Goal: Task Accomplishment & Management: Manage account settings

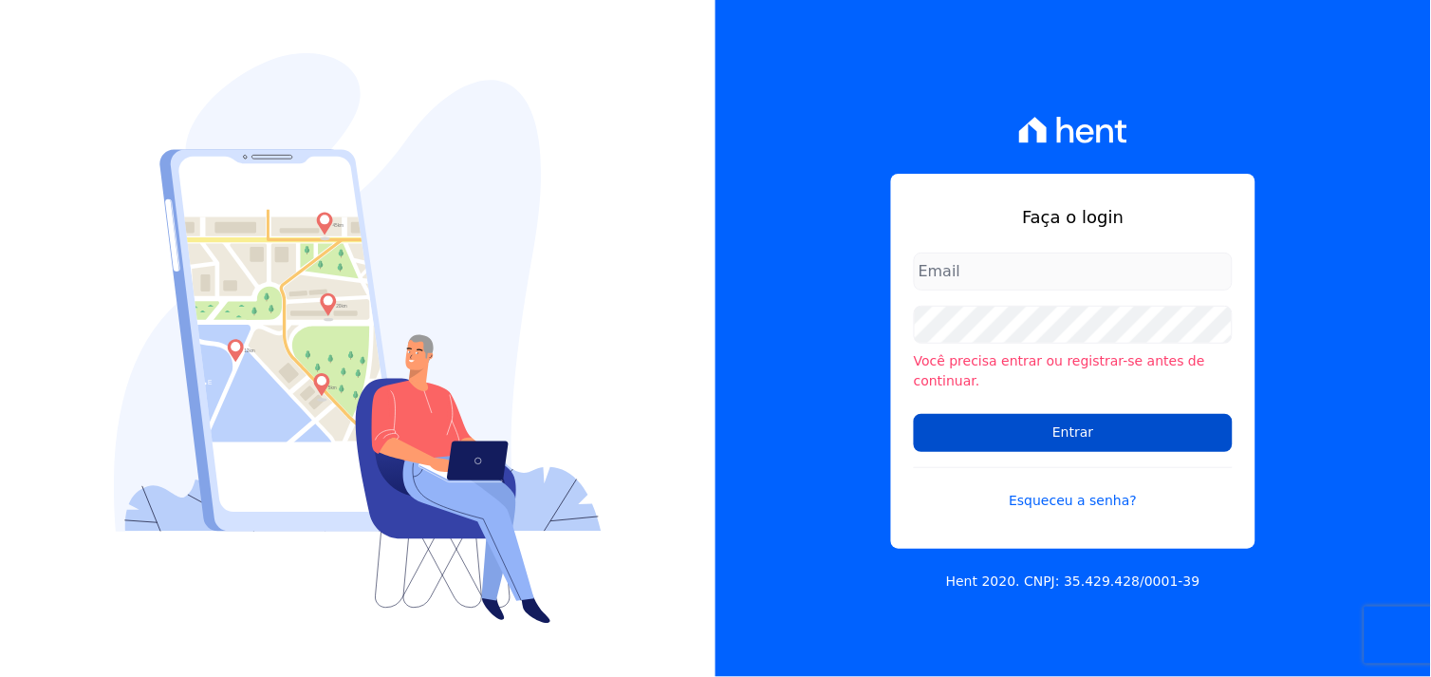
type input "[EMAIL_ADDRESS][DOMAIN_NAME]"
click at [1036, 433] on input "Entrar" at bounding box center [1073, 433] width 319 height 38
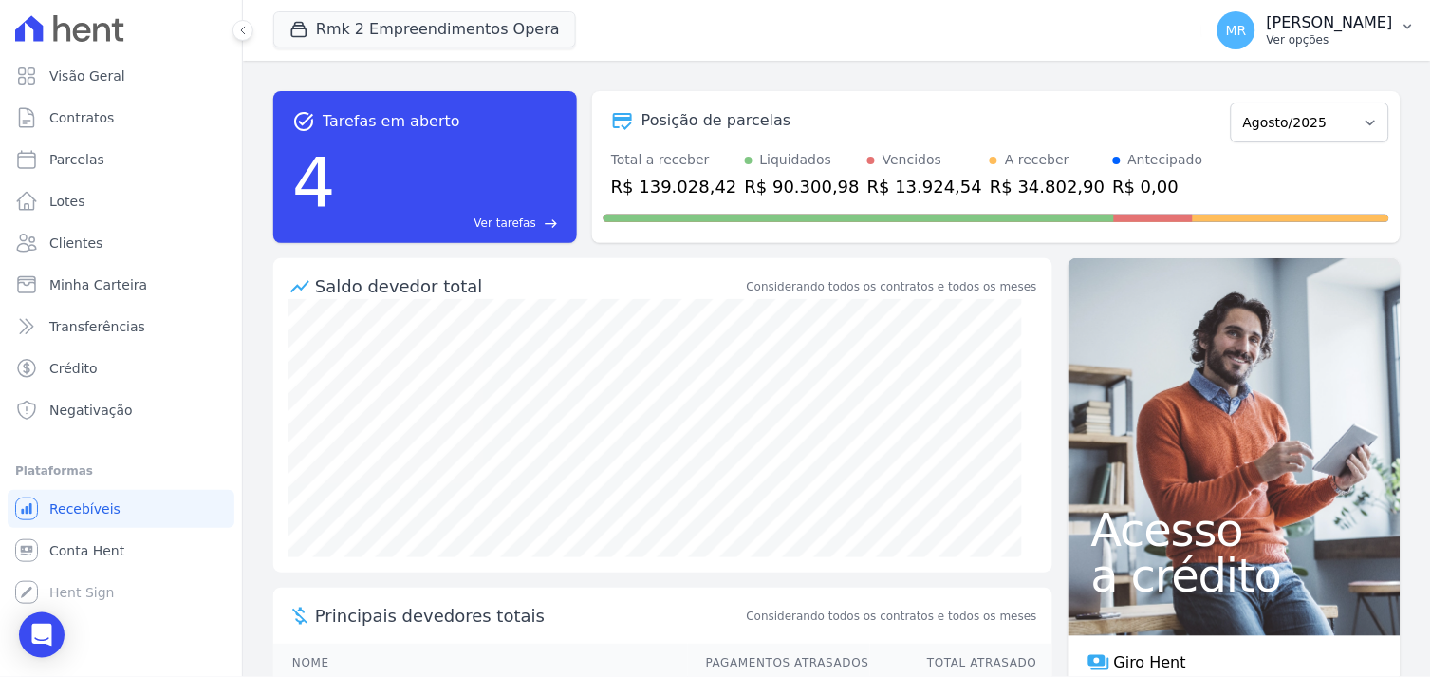
click at [1355, 24] on p "Marcos Real" at bounding box center [1330, 22] width 126 height 19
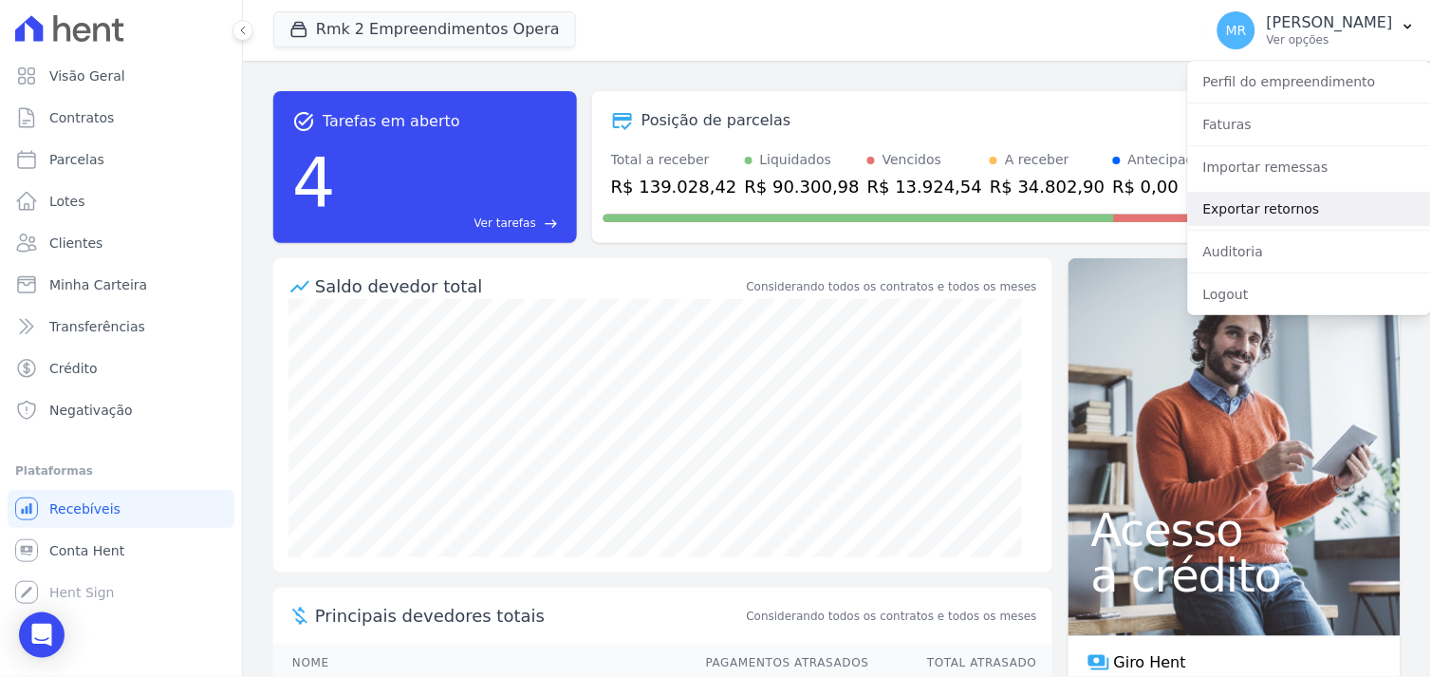
click at [1272, 215] on link "Exportar retornos" at bounding box center [1309, 209] width 243 height 34
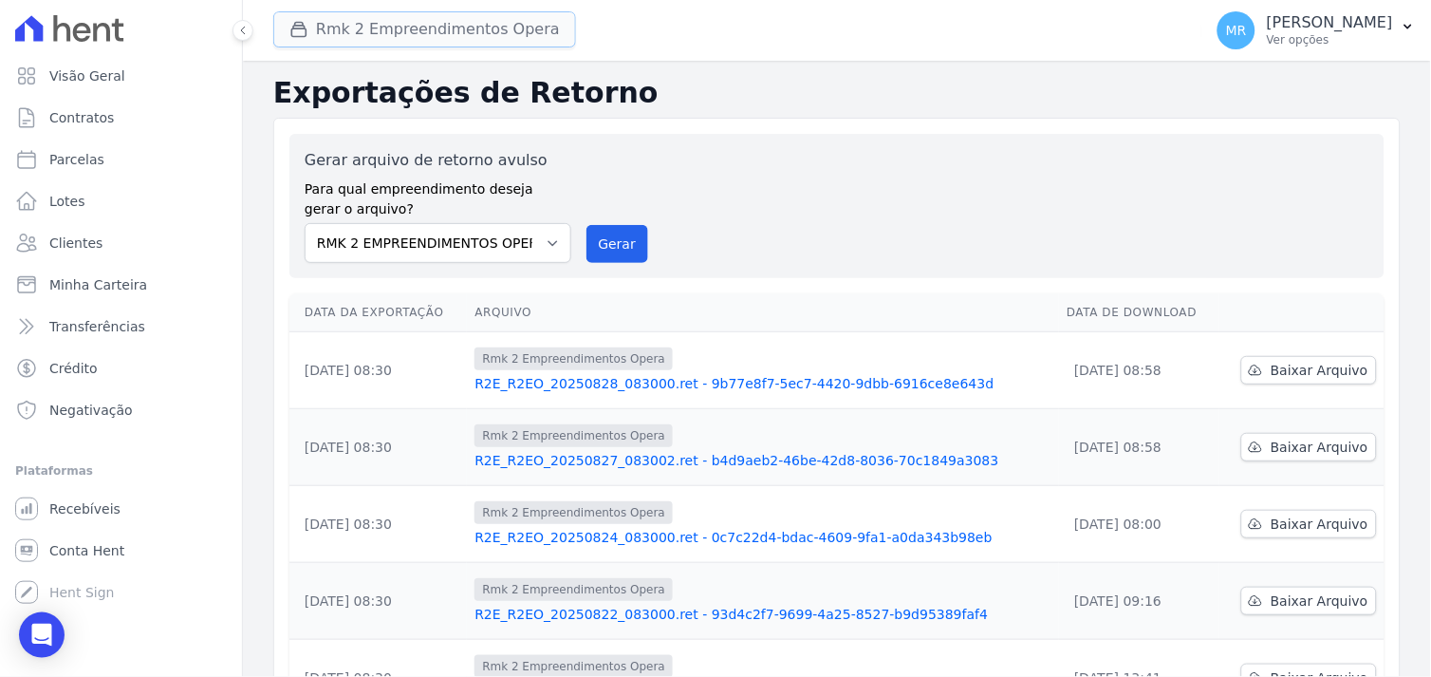
click at [399, 31] on button "Rmk 2 Empreendimentos Opera" at bounding box center [424, 29] width 303 height 36
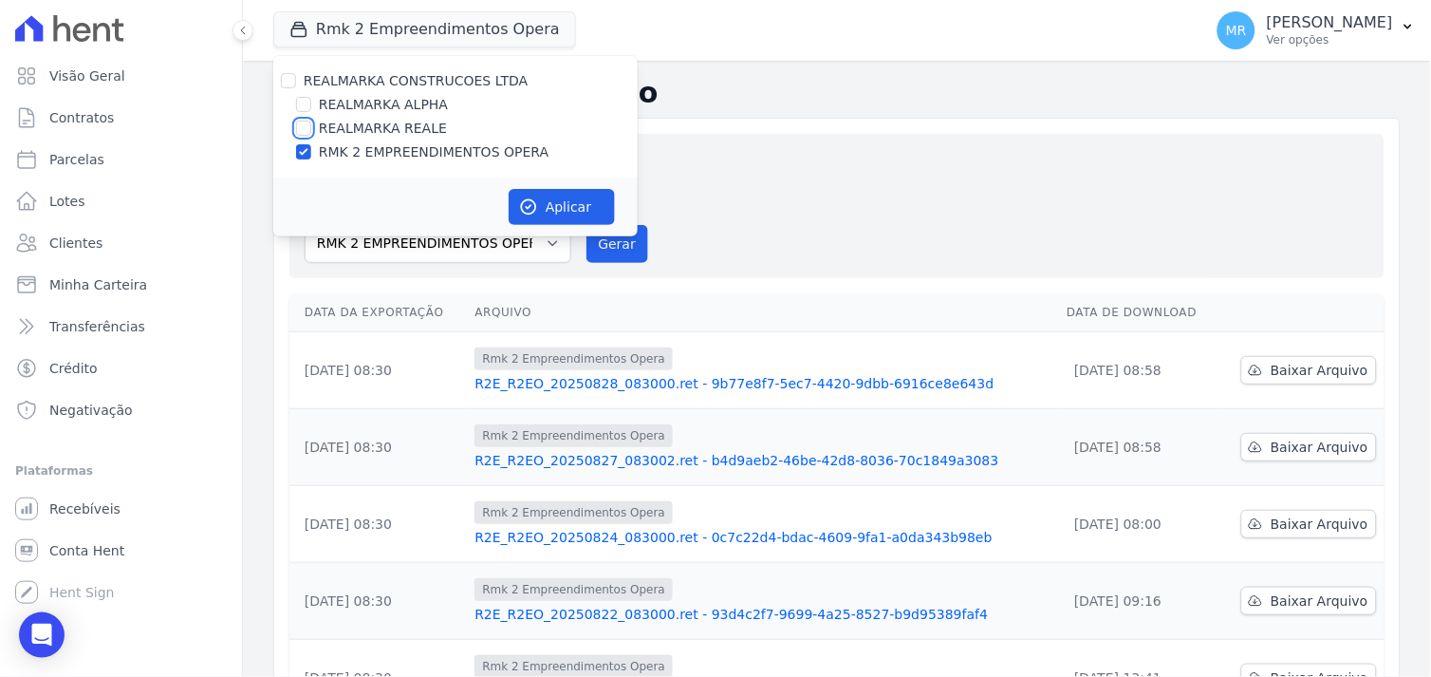
click at [301, 125] on input "REALMARKA REALE" at bounding box center [303, 128] width 15 height 15
checkbox input "true"
click at [300, 154] on input "RMK 2 EMPREENDIMENTOS OPERA" at bounding box center [303, 151] width 15 height 15
checkbox input "false"
click at [565, 203] on button "Aplicar" at bounding box center [562, 207] width 106 height 36
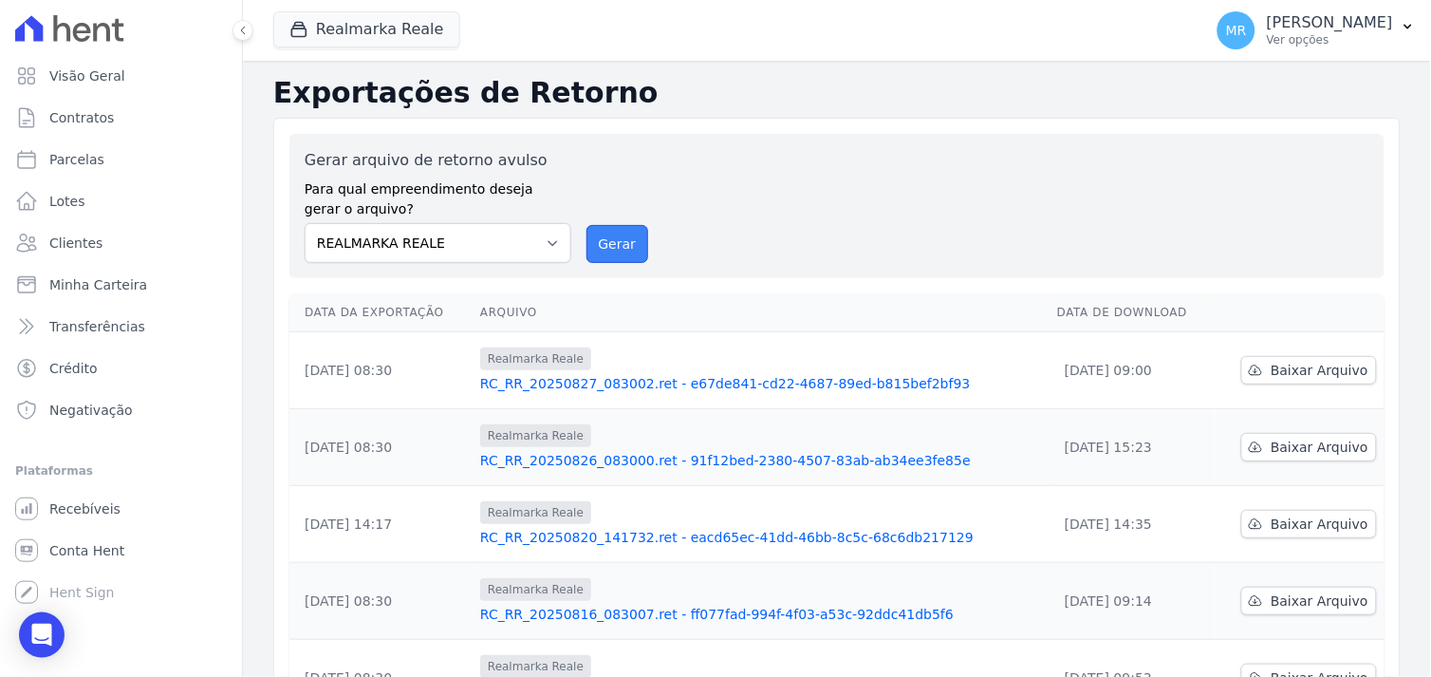
click at [602, 252] on button "Gerar" at bounding box center [618, 244] width 63 height 38
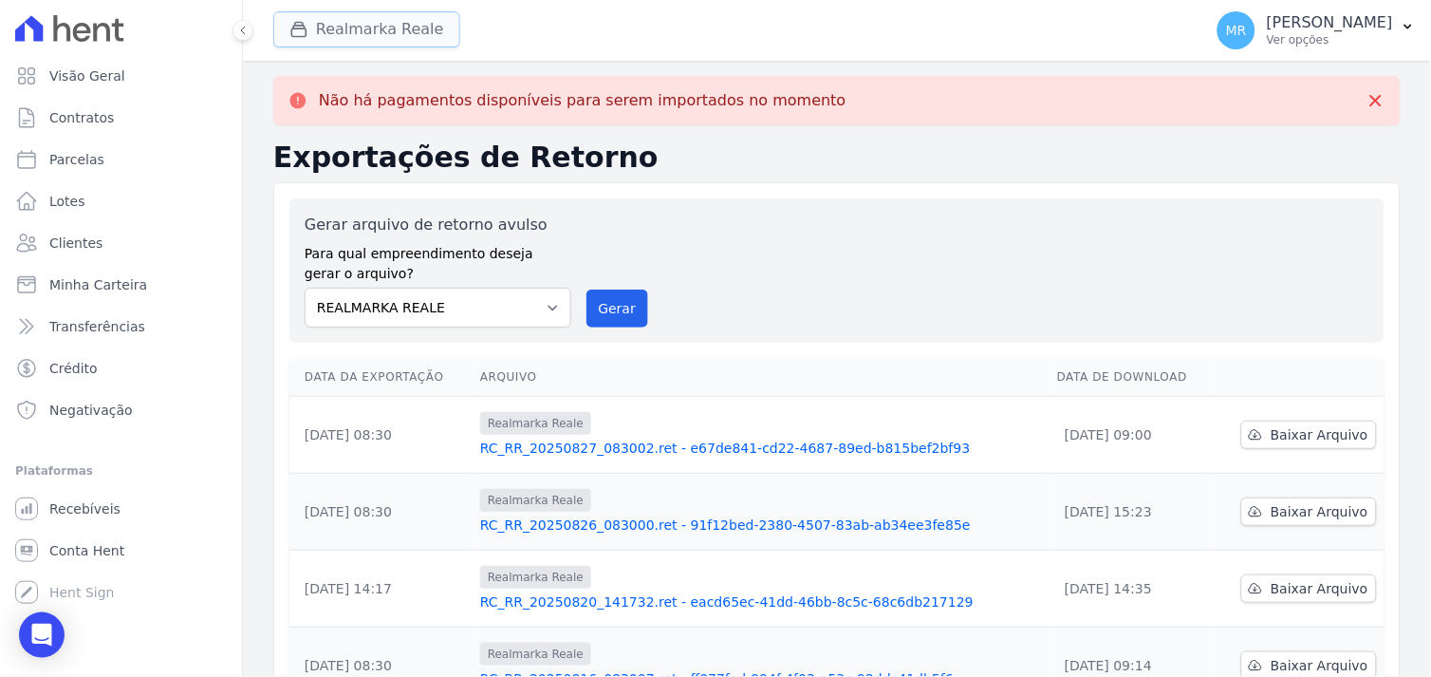
click at [375, 20] on button "Realmarka Reale" at bounding box center [366, 29] width 187 height 36
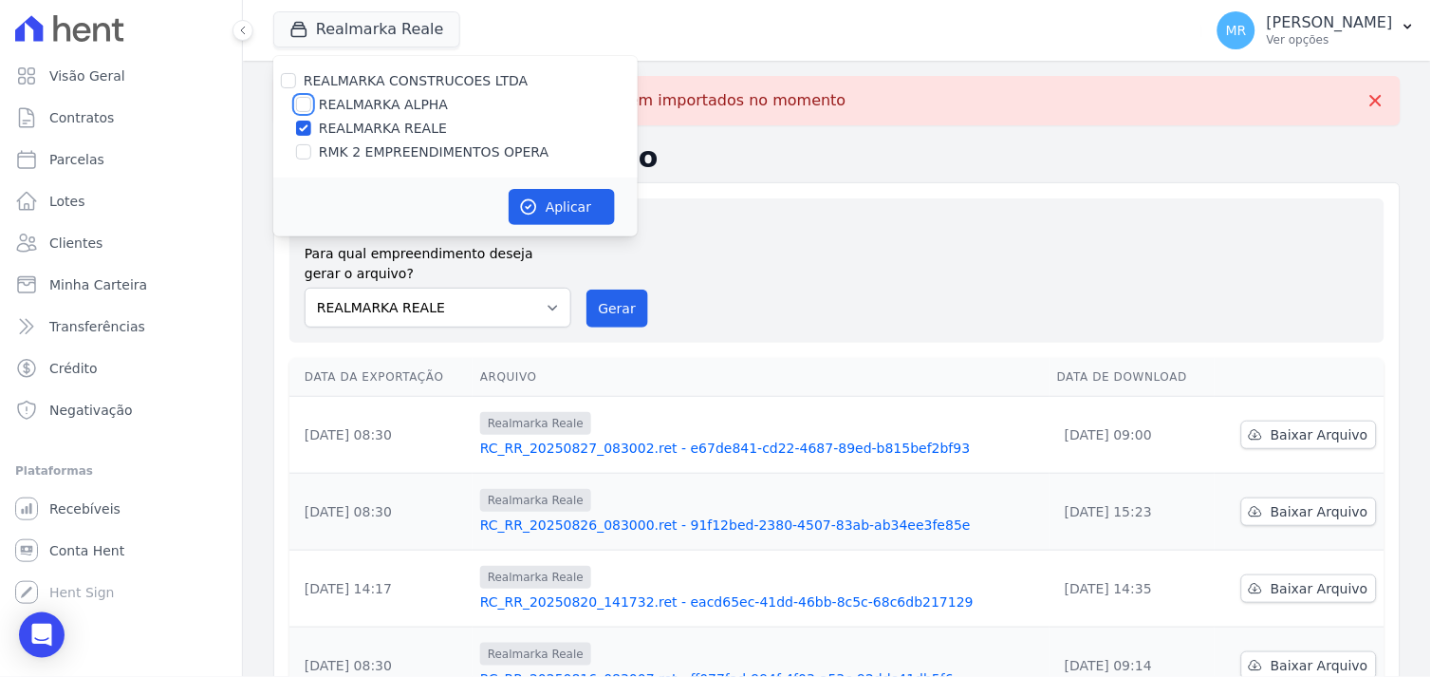
click at [305, 104] on input "REALMARKA ALPHA" at bounding box center [303, 104] width 15 height 15
checkbox input "true"
click at [304, 126] on input "REALMARKA REALE" at bounding box center [303, 128] width 15 height 15
checkbox input "false"
click at [563, 214] on button "Aplicar" at bounding box center [562, 207] width 106 height 36
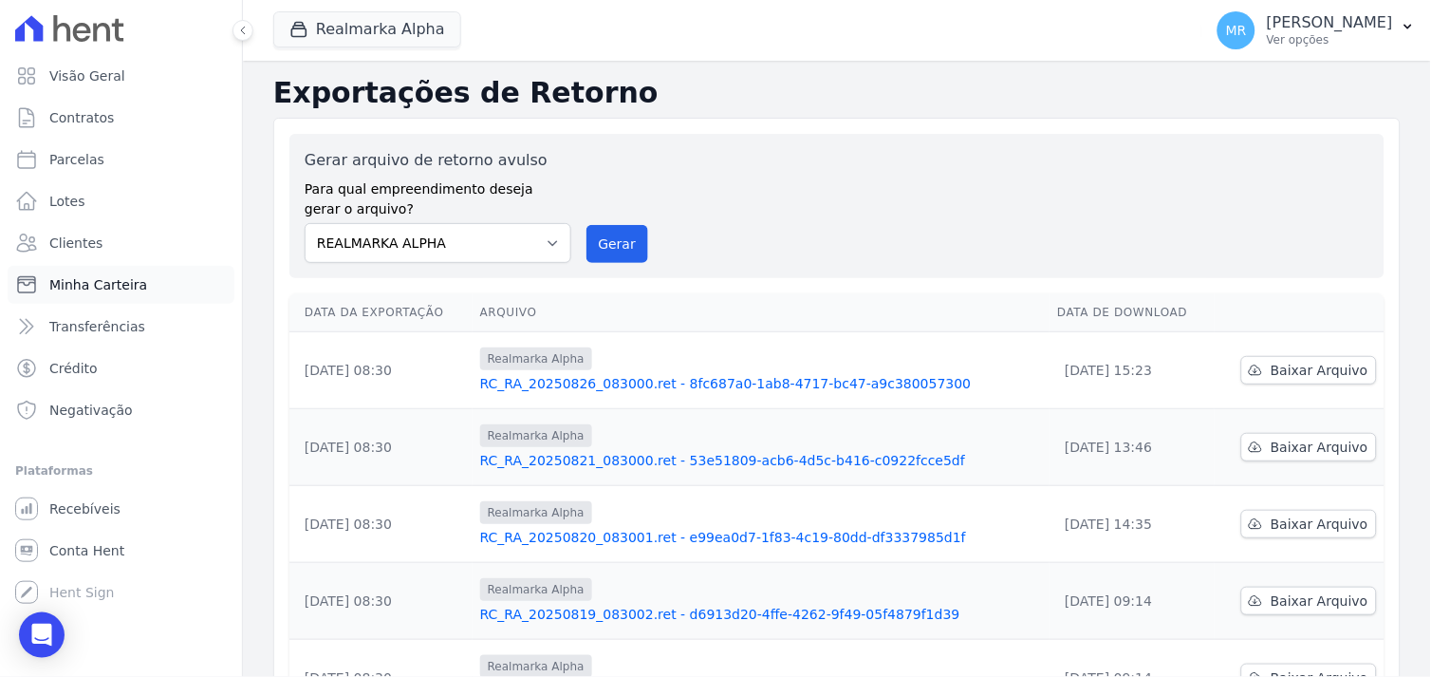
click at [124, 288] on span "Minha Carteira" at bounding box center [98, 284] width 98 height 19
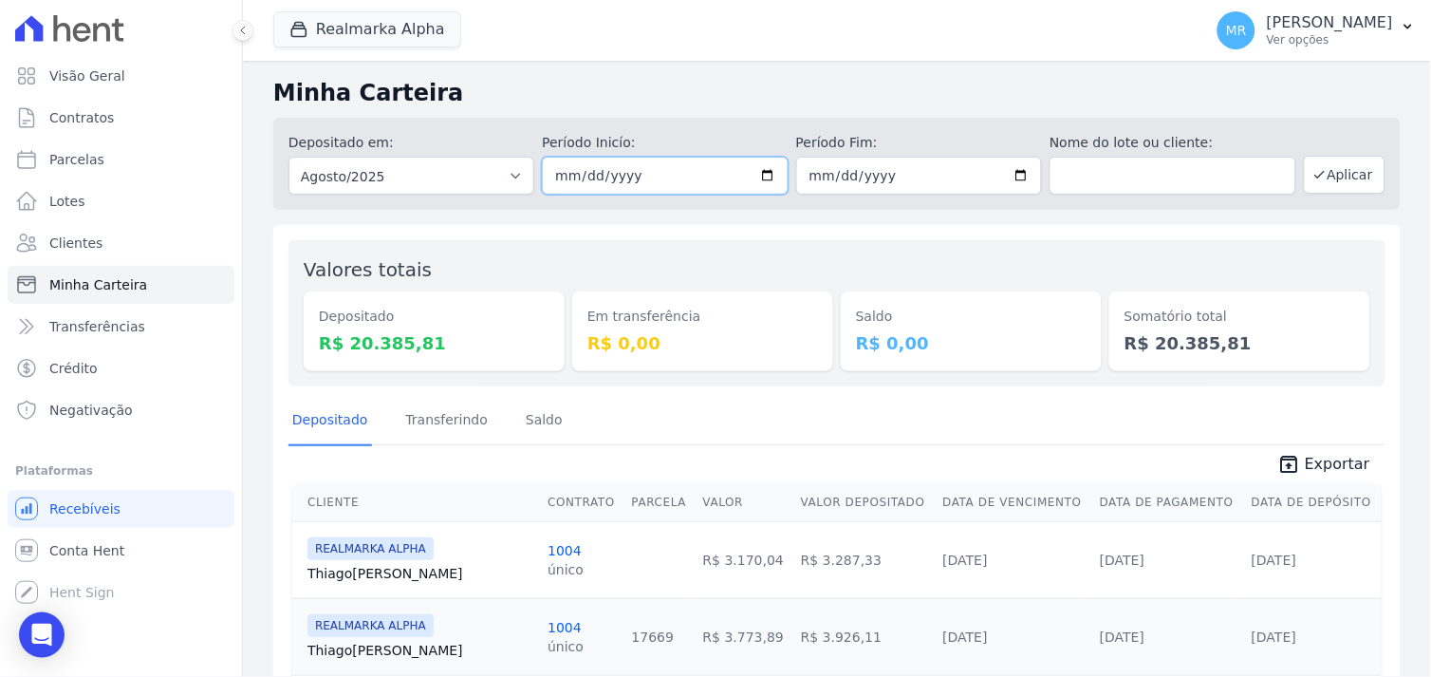
click at [760, 167] on input "2025-08-01" at bounding box center [665, 176] width 246 height 38
type input "[DATE]"
click at [1355, 171] on button "Aplicar" at bounding box center [1345, 175] width 82 height 38
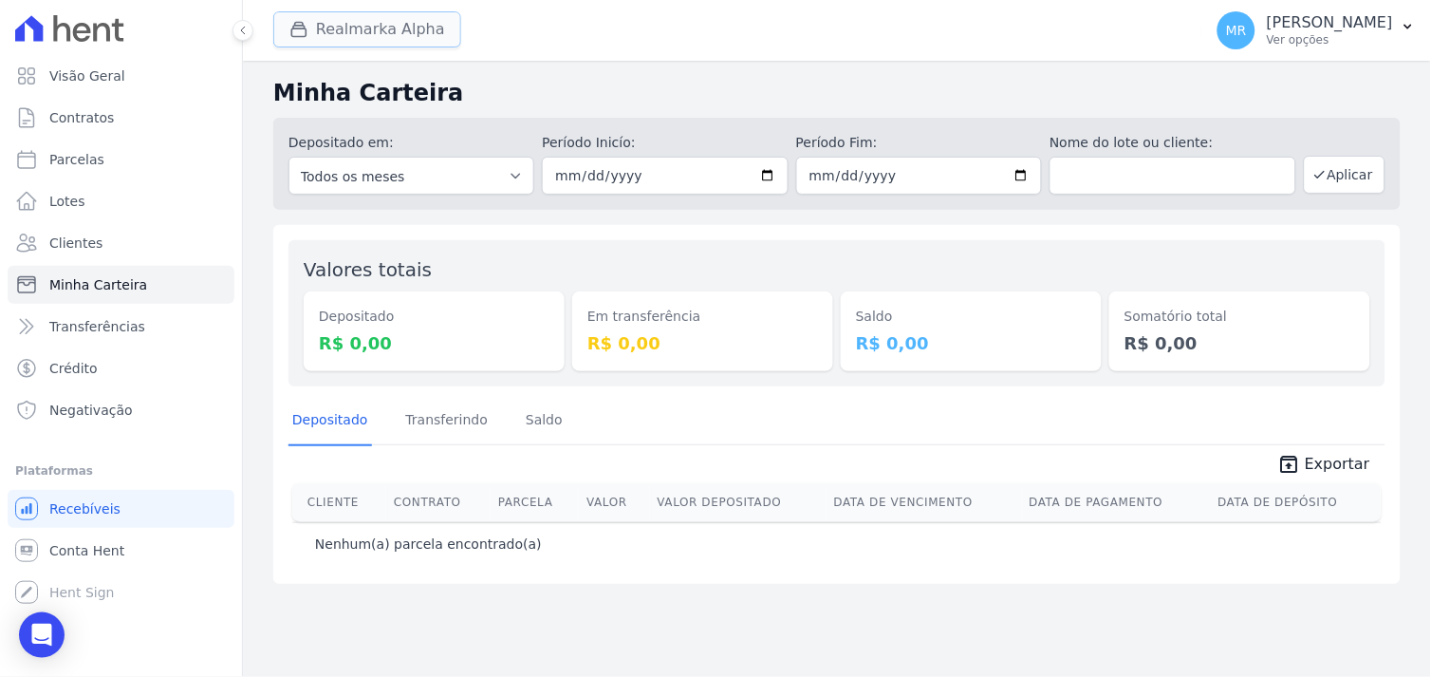
click at [423, 36] on button "Realmarka Alpha" at bounding box center [367, 29] width 188 height 36
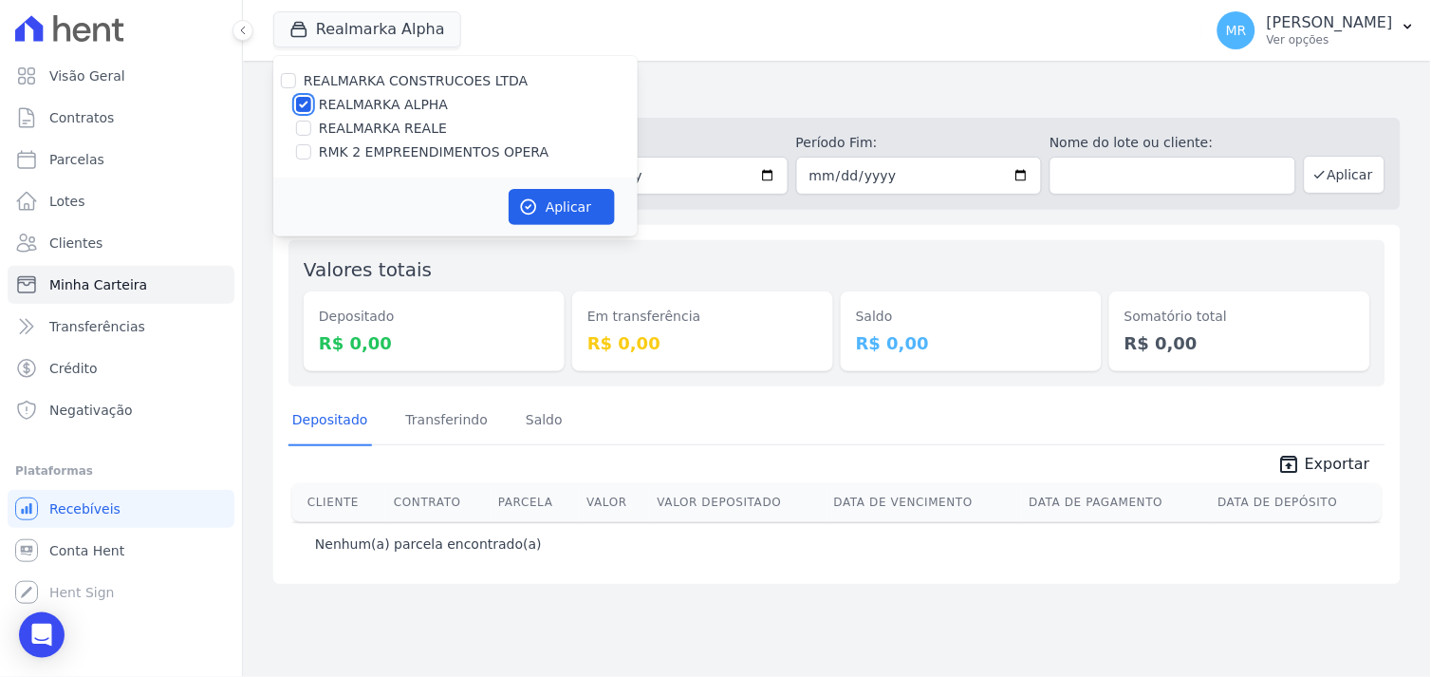
click at [301, 104] on input "REALMARKA ALPHA" at bounding box center [303, 104] width 15 height 15
checkbox input "false"
click at [304, 131] on input "REALMARKA REALE" at bounding box center [303, 128] width 15 height 15
checkbox input "true"
click at [566, 210] on button "Aplicar" at bounding box center [562, 207] width 106 height 36
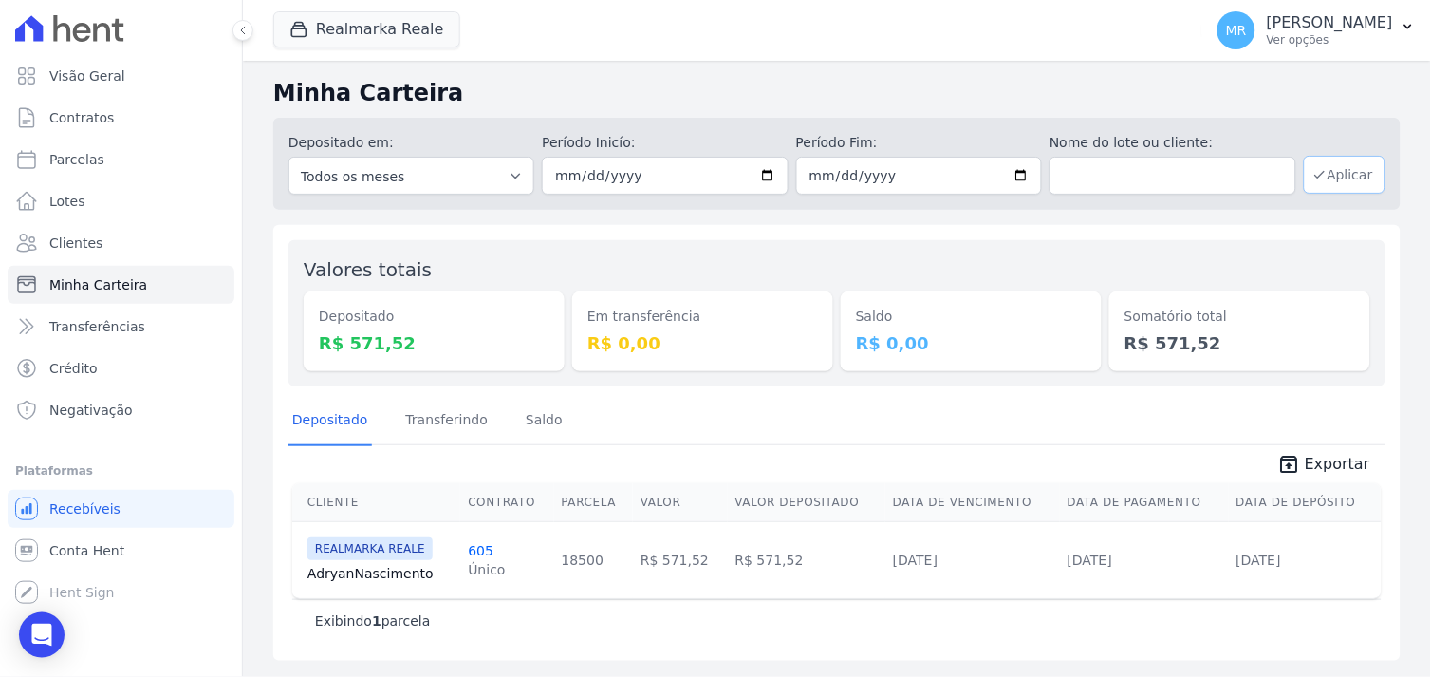
click at [1352, 181] on button "Aplicar" at bounding box center [1345, 175] width 82 height 38
click at [386, 33] on button "Realmarka Reale" at bounding box center [366, 29] width 187 height 36
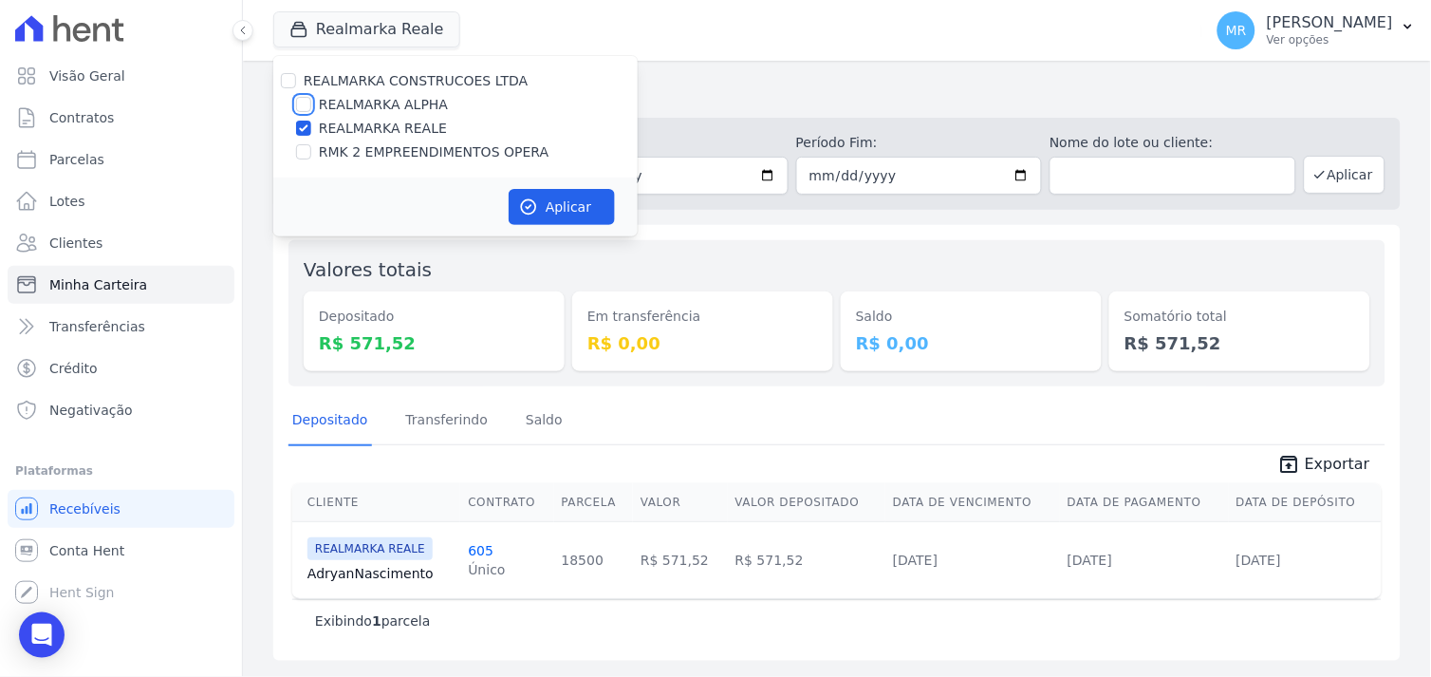
click at [302, 98] on input "REALMARKA ALPHA" at bounding box center [303, 104] width 15 height 15
click at [302, 104] on input "REALMARKA ALPHA" at bounding box center [303, 104] width 15 height 15
checkbox input "false"
click at [301, 129] on input "REALMARKA REALE" at bounding box center [303, 128] width 15 height 15
checkbox input "false"
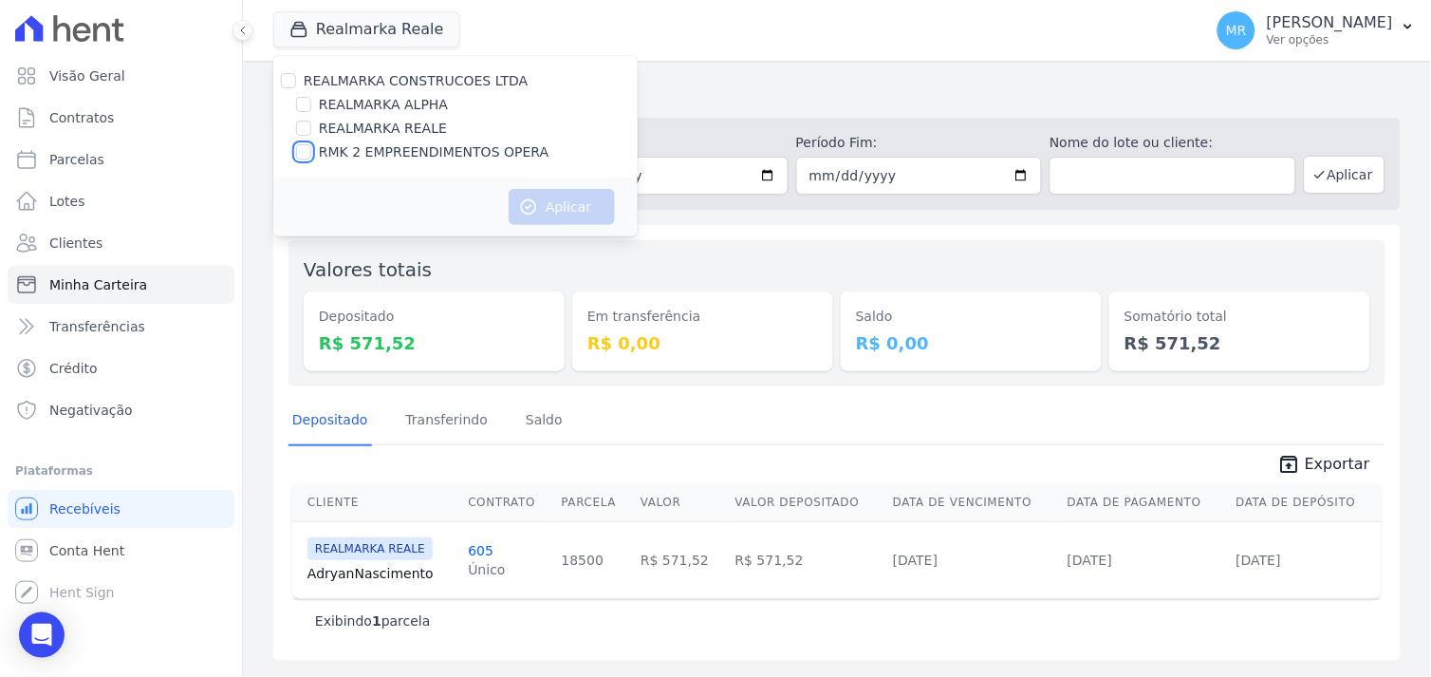
drag, startPoint x: 301, startPoint y: 148, endPoint x: 314, endPoint y: 158, distance: 16.9
click at [304, 150] on input "RMK 2 EMPREENDIMENTOS OPERA" at bounding box center [303, 151] width 15 height 15
checkbox input "true"
click at [569, 197] on button "Aplicar" at bounding box center [562, 207] width 106 height 36
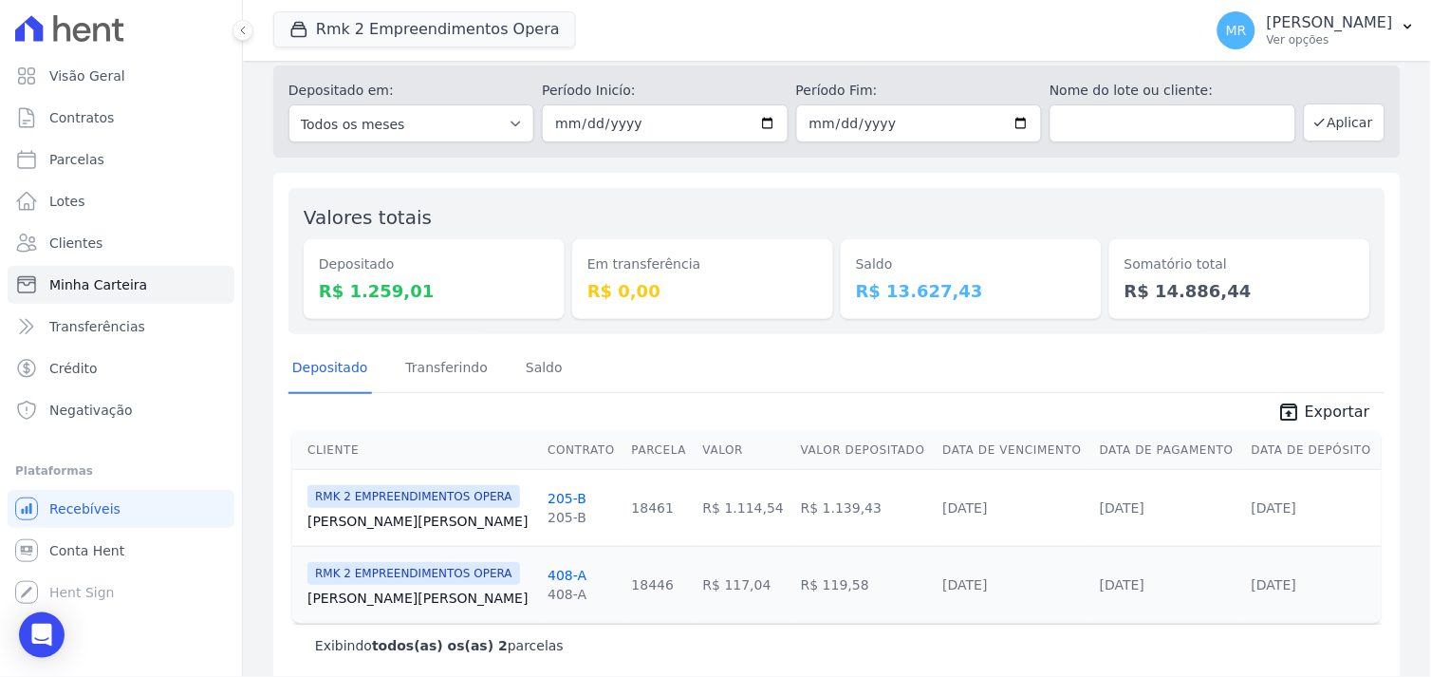
scroll to position [74, 0]
